Goal: Task Accomplishment & Management: Manage account settings

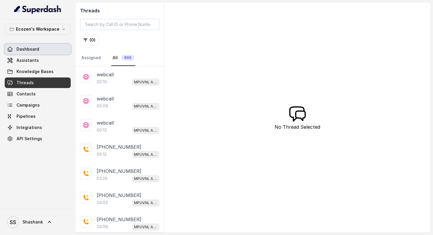
click at [39, 51] on link "Dashboard" at bounding box center [38, 49] width 66 height 11
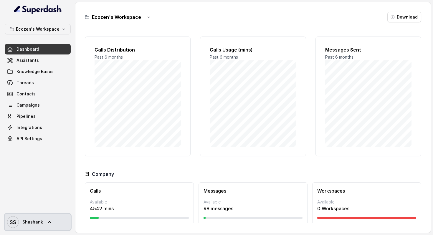
click at [45, 223] on link "SS Shashank" at bounding box center [38, 222] width 66 height 16
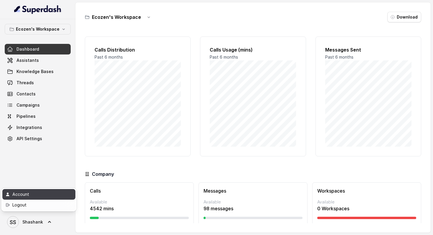
click at [36, 197] on div "Account" at bounding box center [37, 194] width 50 height 7
